Goal: Navigation & Orientation: Find specific page/section

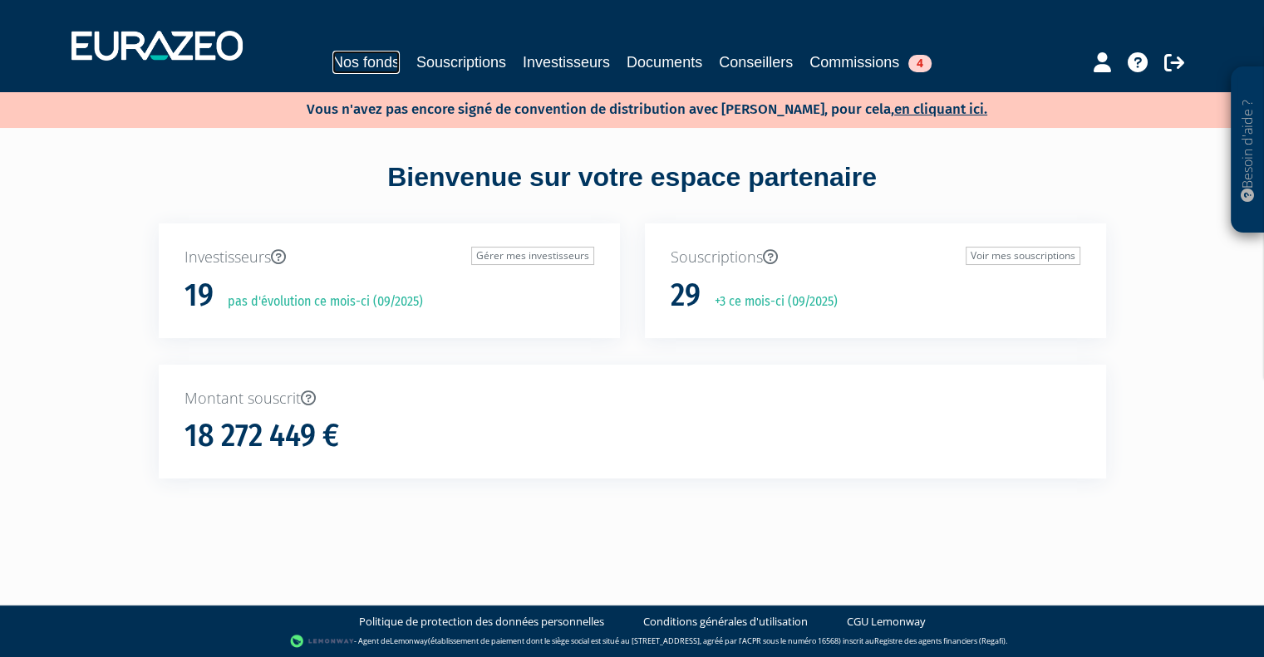
click at [332, 69] on link "Nos fonds" at bounding box center [365, 62] width 67 height 23
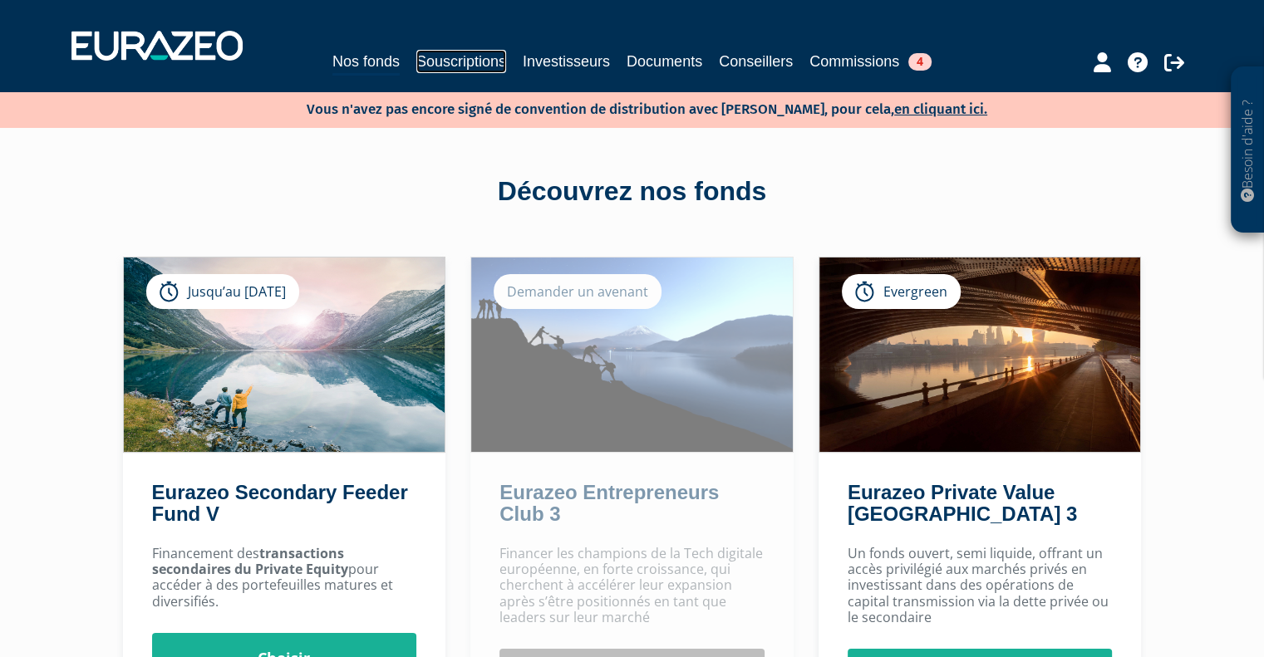
click at [455, 57] on link "Souscriptions" at bounding box center [461, 61] width 90 height 23
